Goal: Transaction & Acquisition: Obtain resource

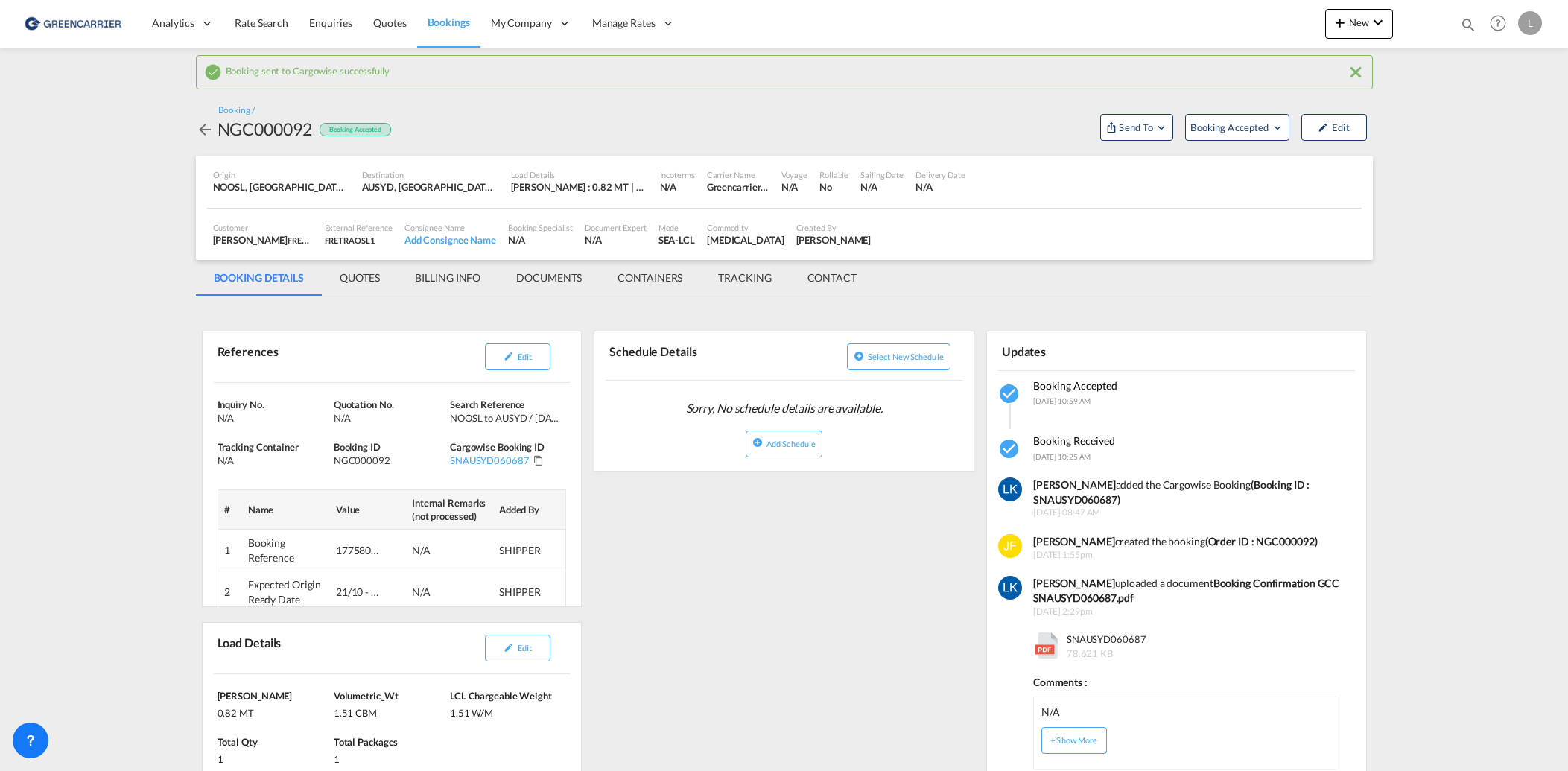
scroll to position [745, 0]
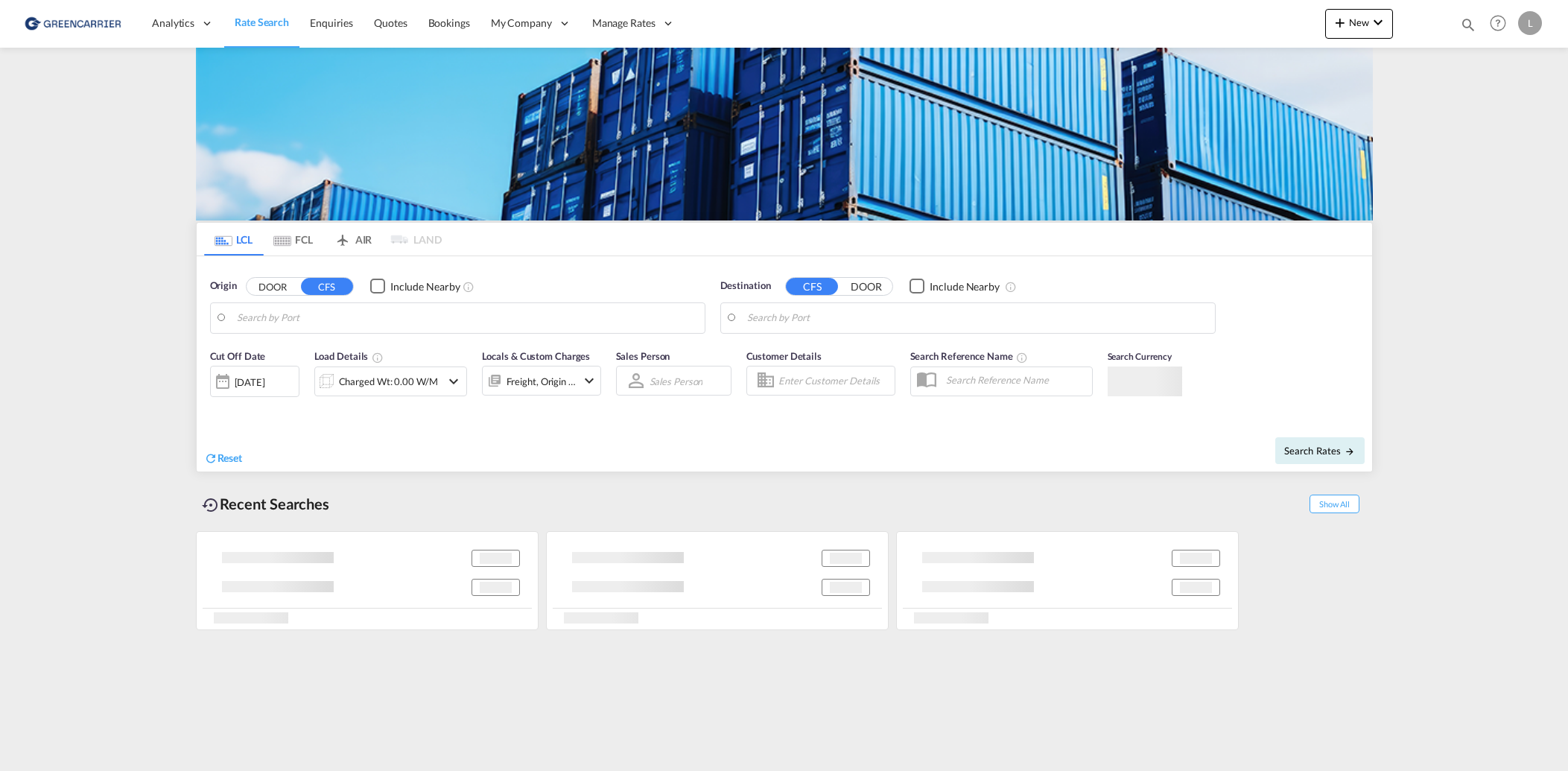
type input "[GEOGRAPHIC_DATA], NOOSL"
type input "[GEOGRAPHIC_DATA], MACAS"
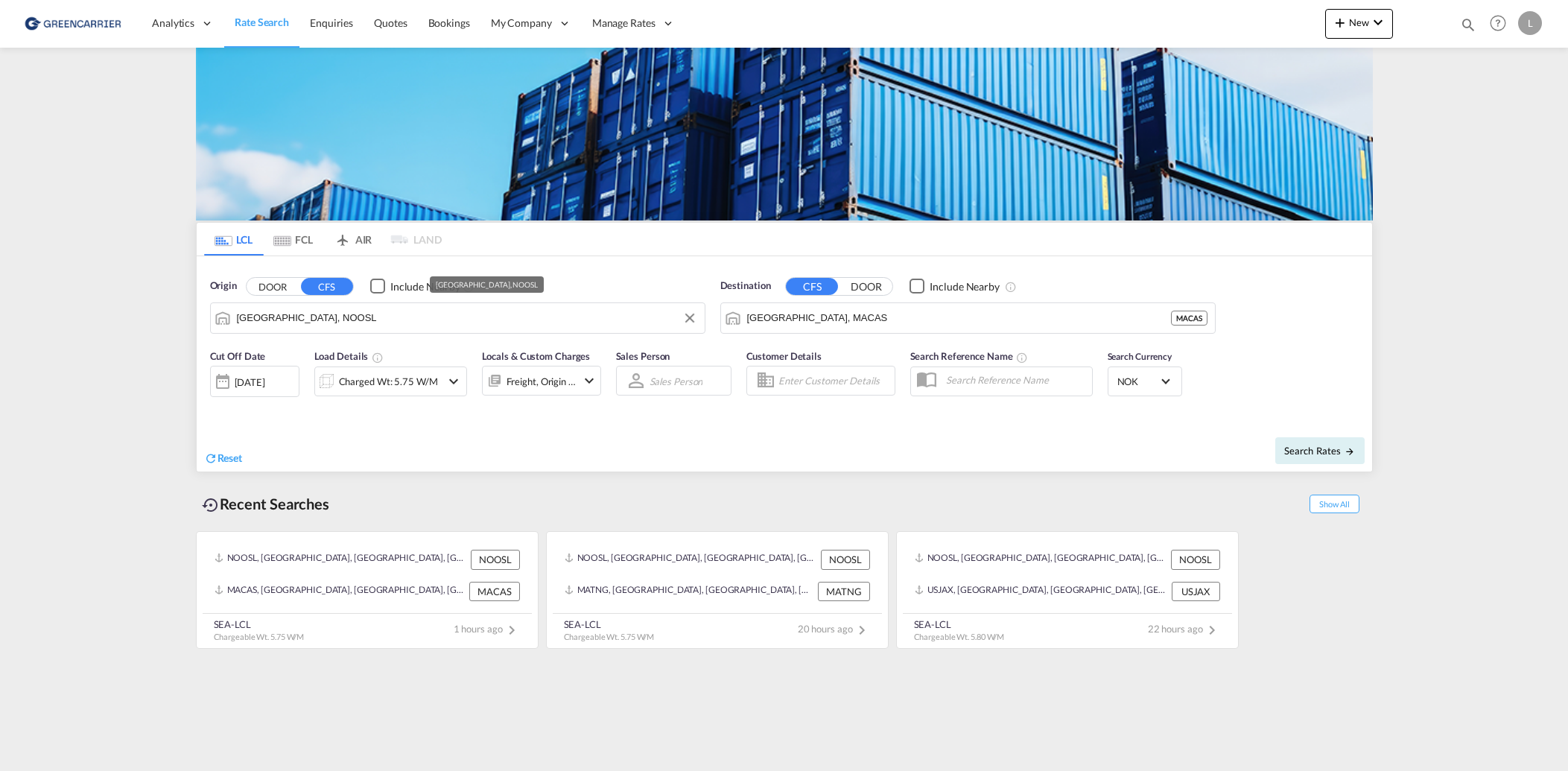
click at [296, 323] on input "[GEOGRAPHIC_DATA], NOOSL" at bounding box center [467, 319] width 460 height 22
click at [987, 323] on input "[GEOGRAPHIC_DATA], MACAS" at bounding box center [977, 319] width 460 height 22
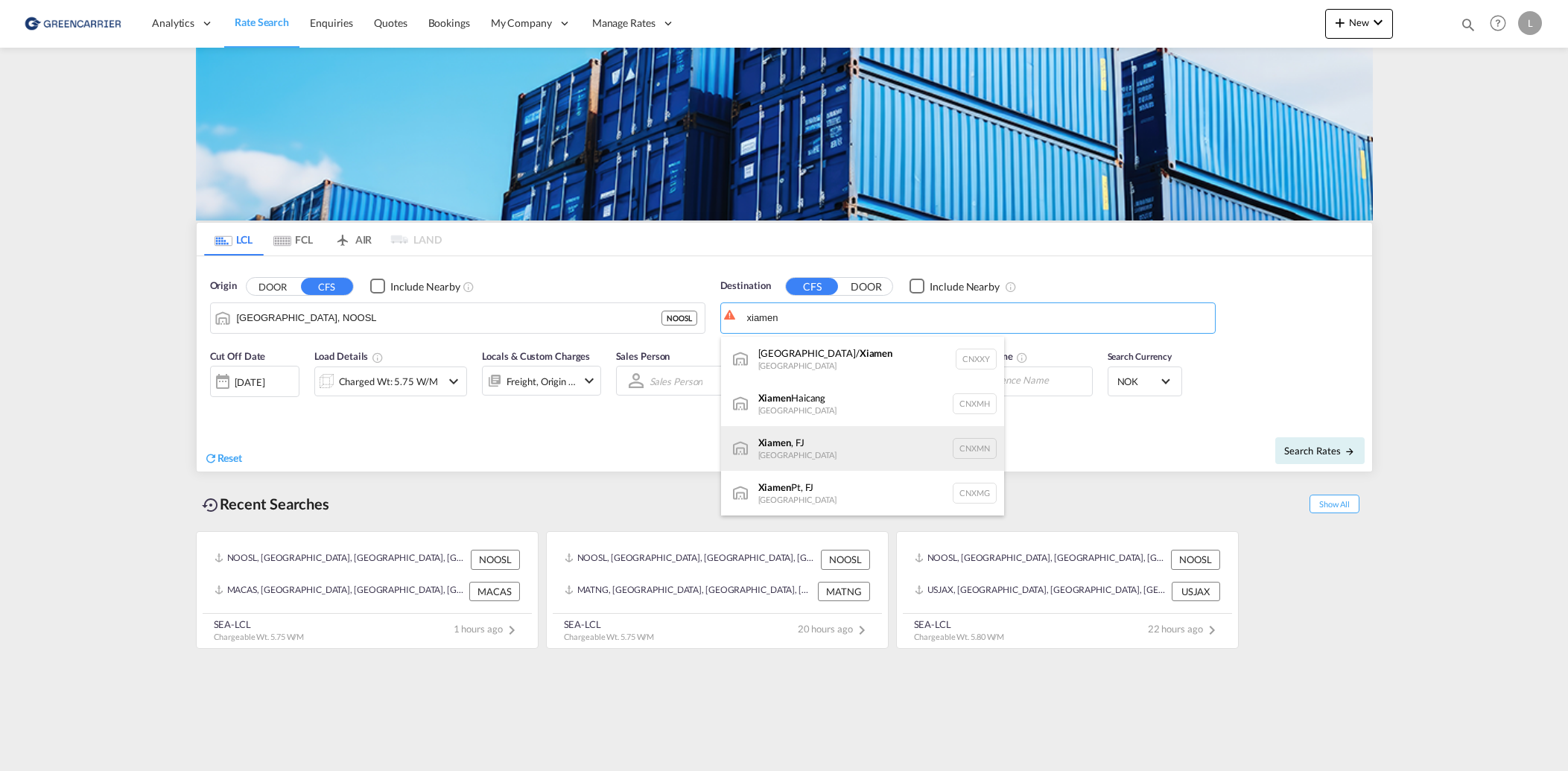
click at [854, 441] on div "Xiamen , FJ China CNXMN" at bounding box center [863, 448] width 283 height 45
type input "Xiamen, FJ, CNXMN"
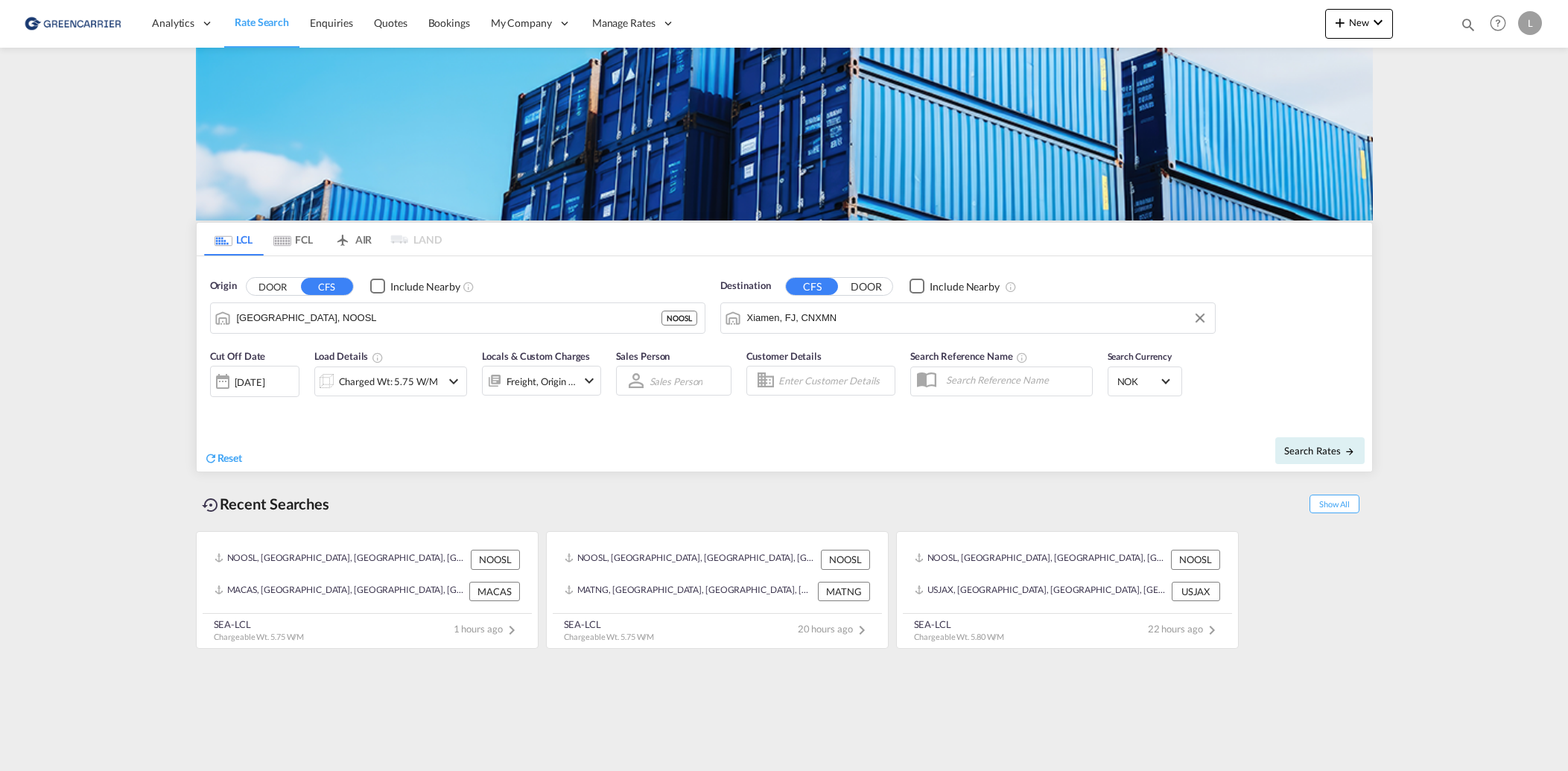
click at [107, 387] on md-content "Analytics Reports Dashboard Rate Search Enquiries Quotes Bookings" at bounding box center [784, 385] width 1568 height 771
click at [374, 383] on div "Charged Wt: 5.75 W/M" at bounding box center [389, 382] width 99 height 21
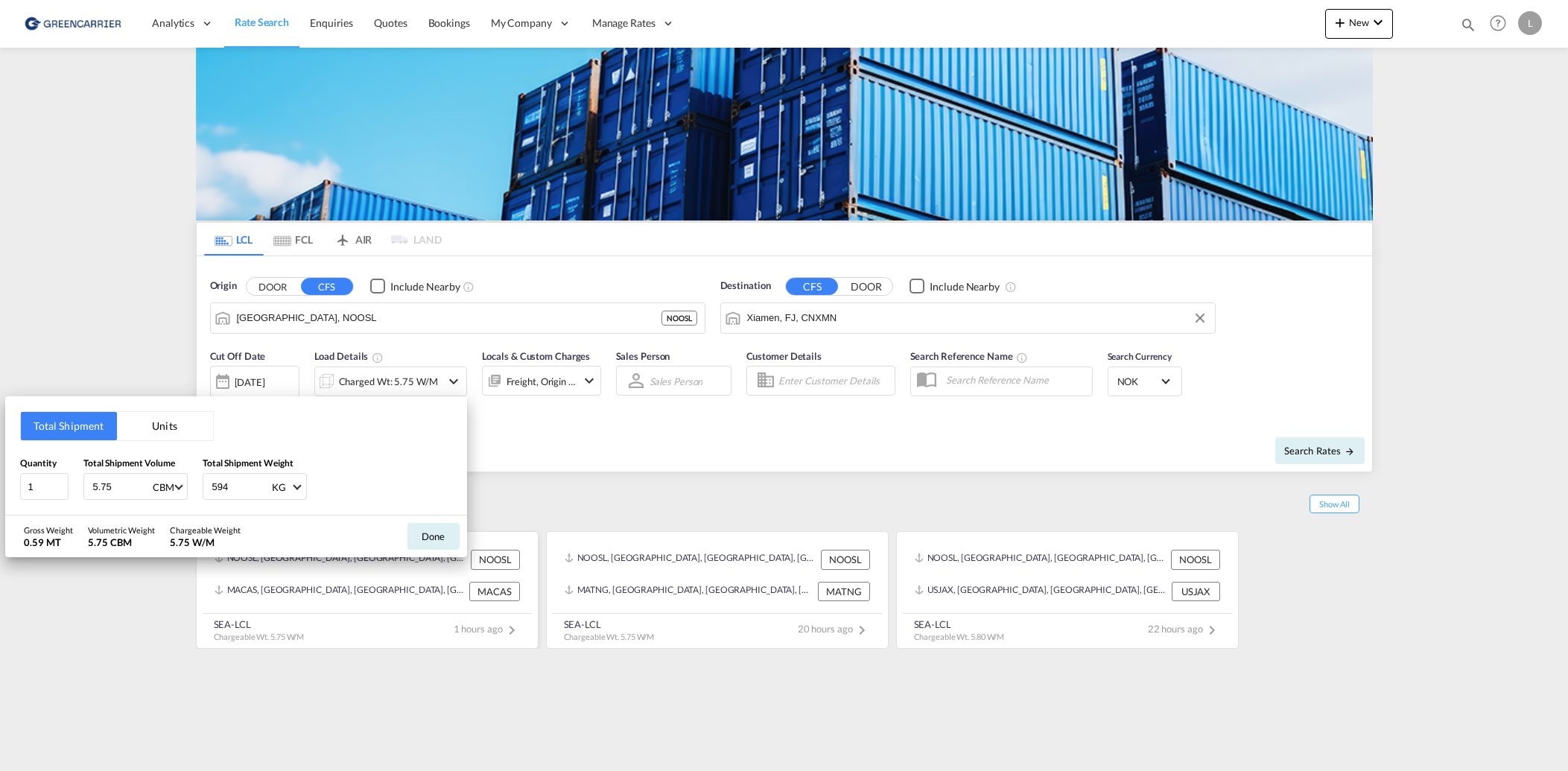
drag, startPoint x: 413, startPoint y: 534, endPoint x: 426, endPoint y: 534, distance: 13.0
click at [414, 534] on button "Done" at bounding box center [433, 536] width 52 height 27
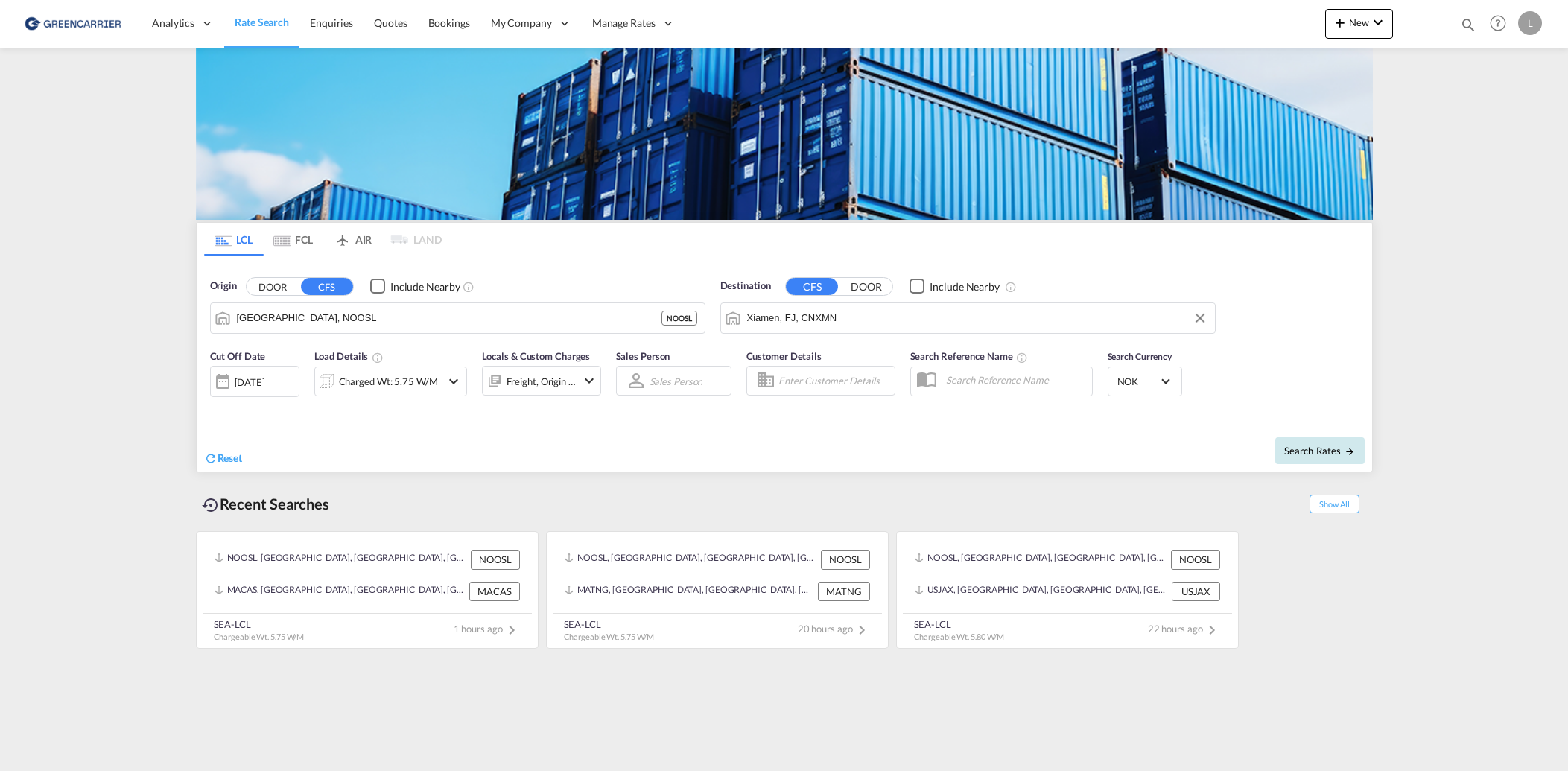
click at [1329, 448] on span "Search Rates" at bounding box center [1320, 451] width 71 height 12
type input "NOOSL to CNXMN / [DATE]"
